Goal: Check status: Check status

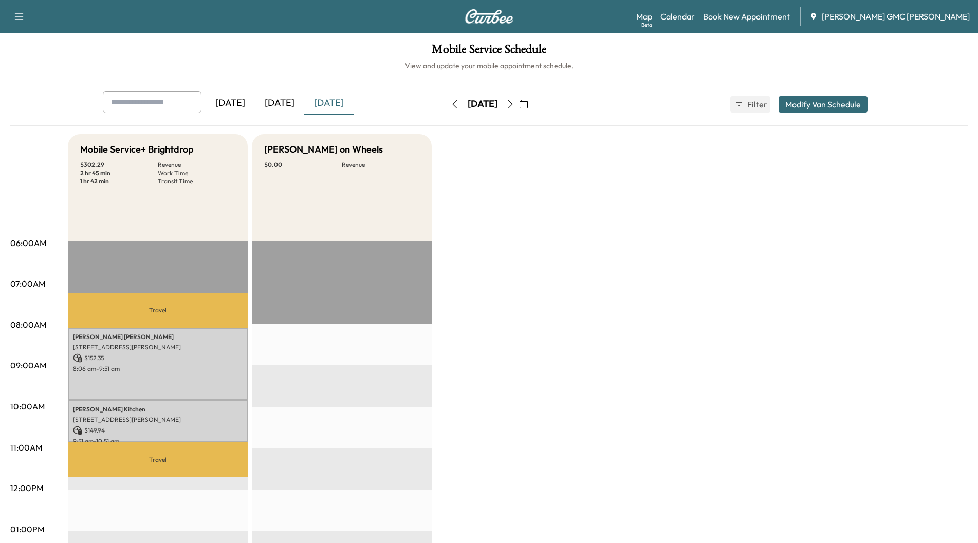
click at [282, 103] on div "[DATE]" at bounding box center [279, 103] width 49 height 24
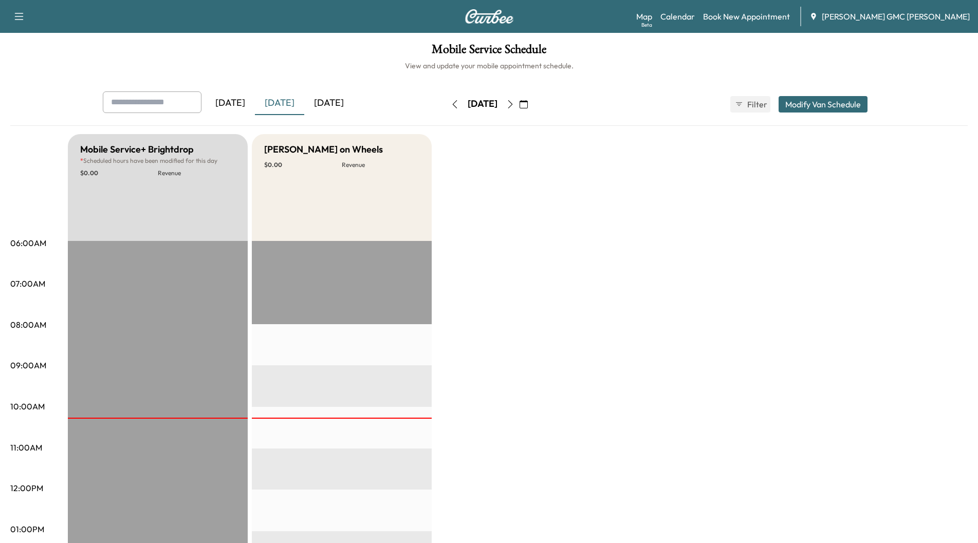
click at [342, 102] on div "[DATE]" at bounding box center [328, 103] width 49 height 24
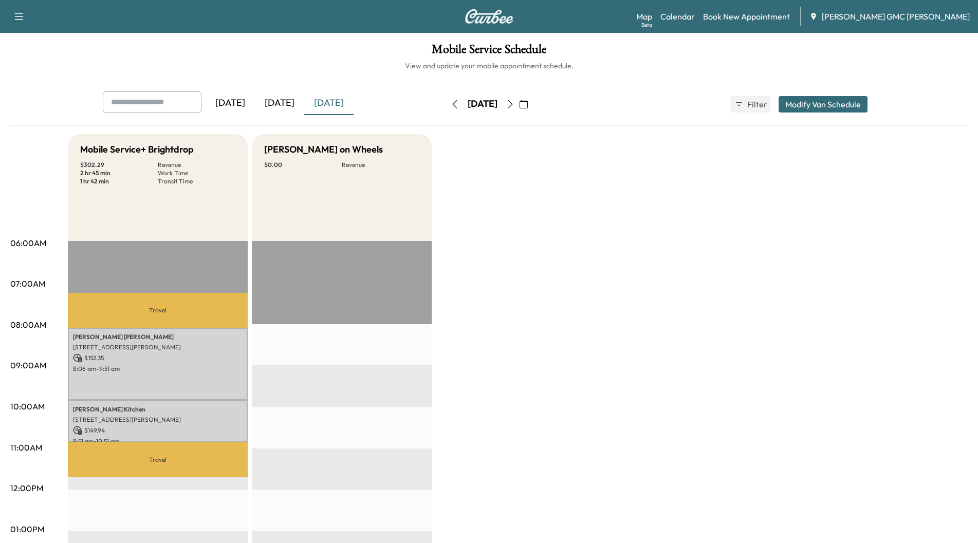
click at [514, 105] on icon "button" at bounding box center [510, 104] width 8 height 8
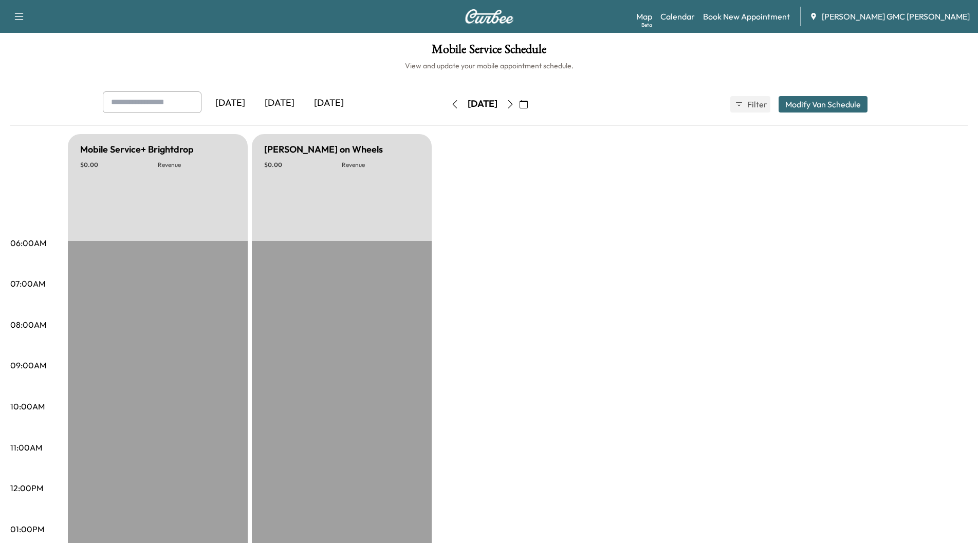
click at [514, 103] on icon "button" at bounding box center [510, 104] width 8 height 8
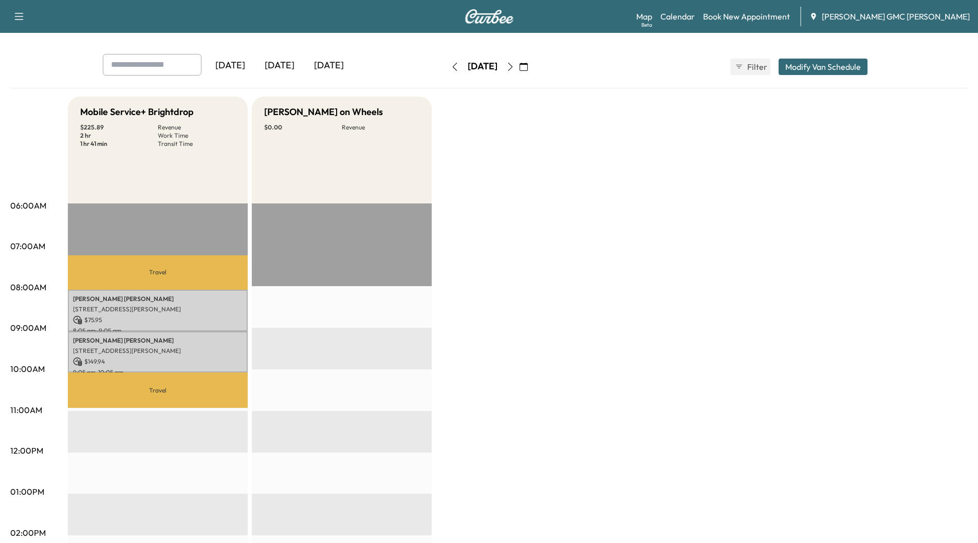
scroll to position [103, 0]
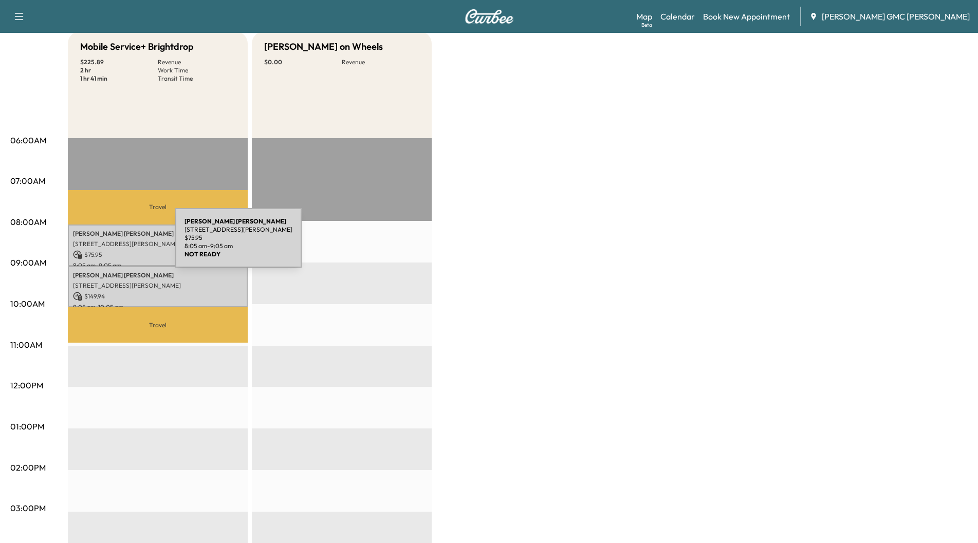
click at [98, 244] on p "[STREET_ADDRESS][PERSON_NAME]" at bounding box center [158, 244] width 170 height 8
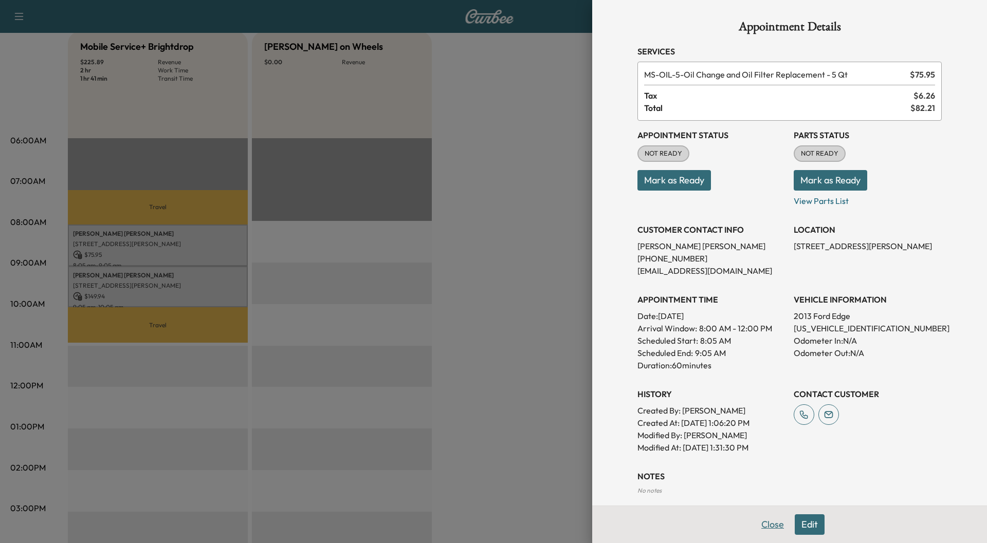
click at [762, 525] on button "Close" at bounding box center [772, 524] width 36 height 21
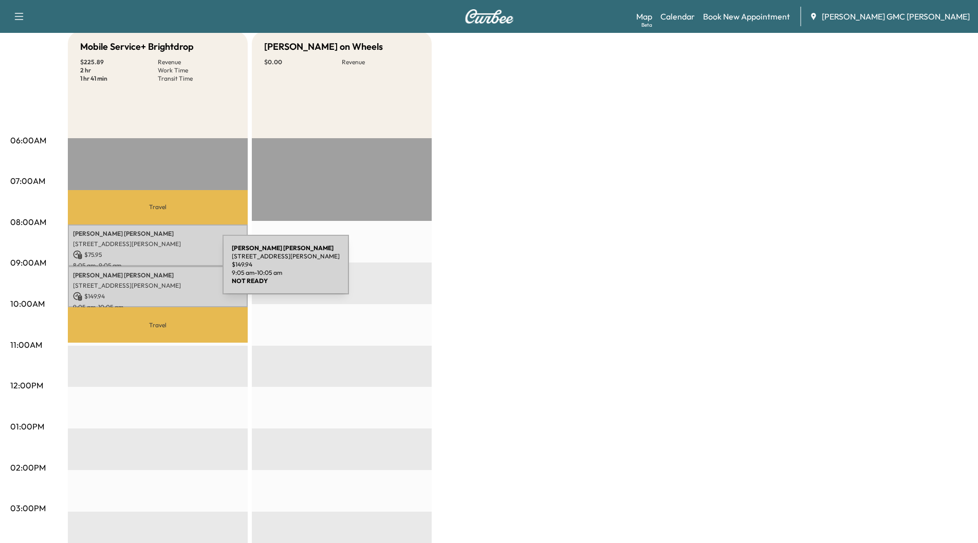
click at [145, 271] on p "[PERSON_NAME]" at bounding box center [158, 275] width 170 height 8
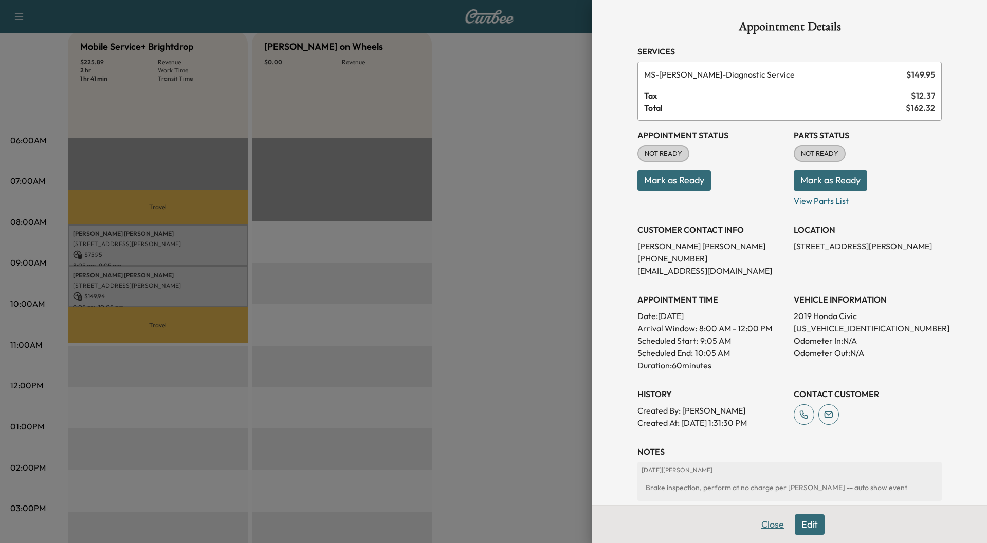
click at [764, 521] on button "Close" at bounding box center [772, 524] width 36 height 21
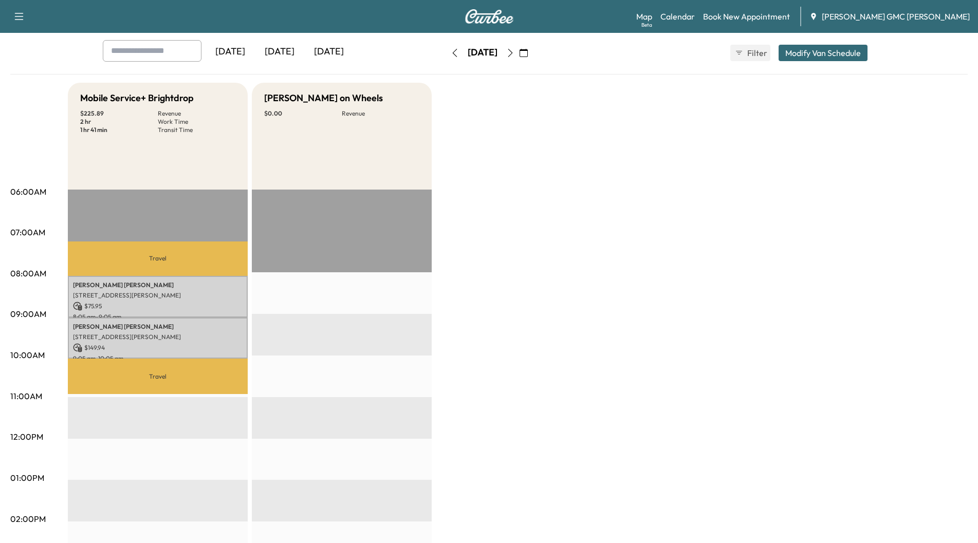
scroll to position [0, 0]
